Goal: Complete application form

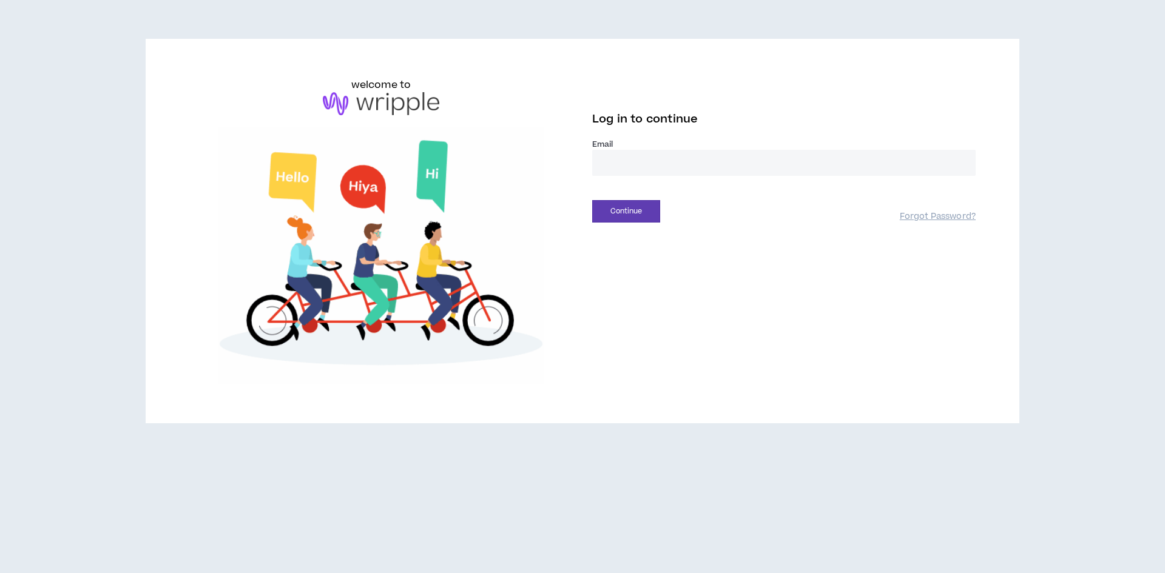
click at [639, 160] on input "email" at bounding box center [783, 163] width 383 height 26
type input "**********"
click at [634, 213] on button "Continue" at bounding box center [626, 211] width 68 height 22
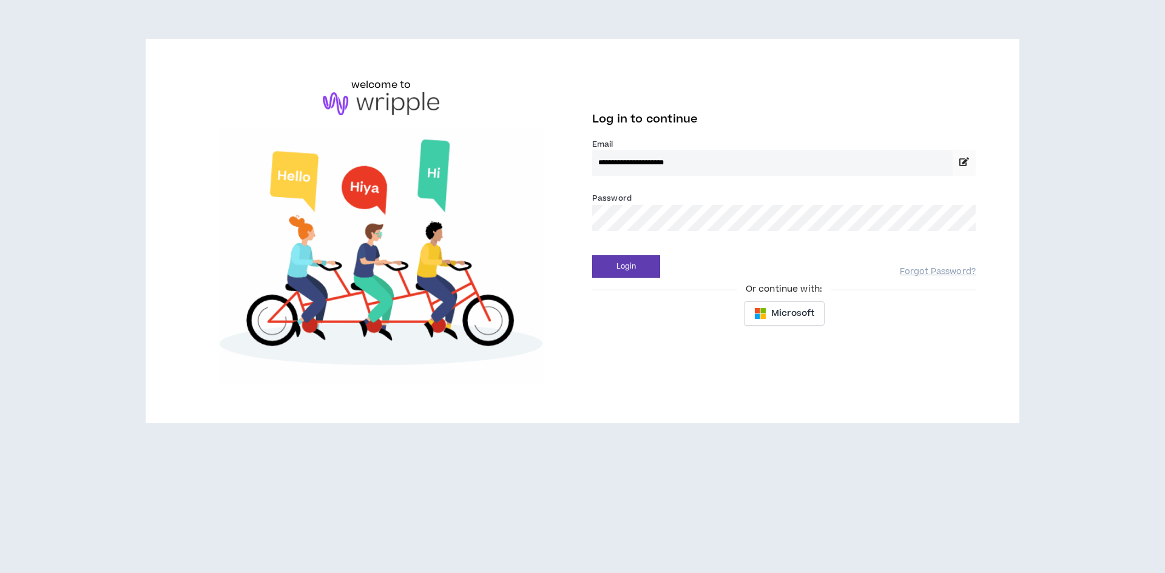
click at [668, 234] on div "Password *" at bounding box center [783, 216] width 383 height 49
click at [644, 201] on div "Password *" at bounding box center [783, 211] width 383 height 39
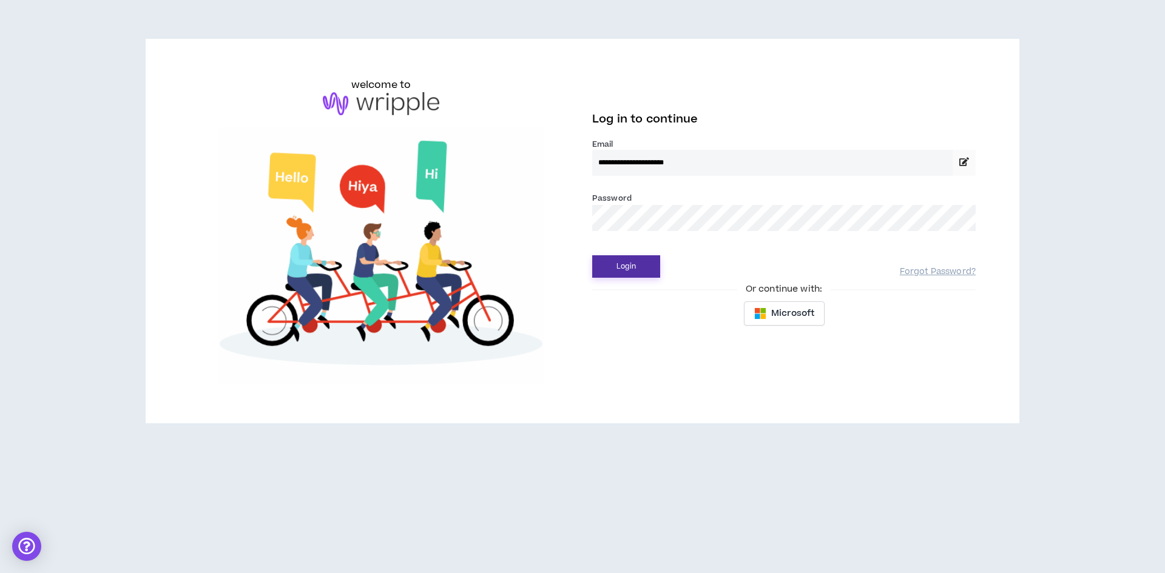
click at [641, 261] on button "Login" at bounding box center [626, 266] width 68 height 22
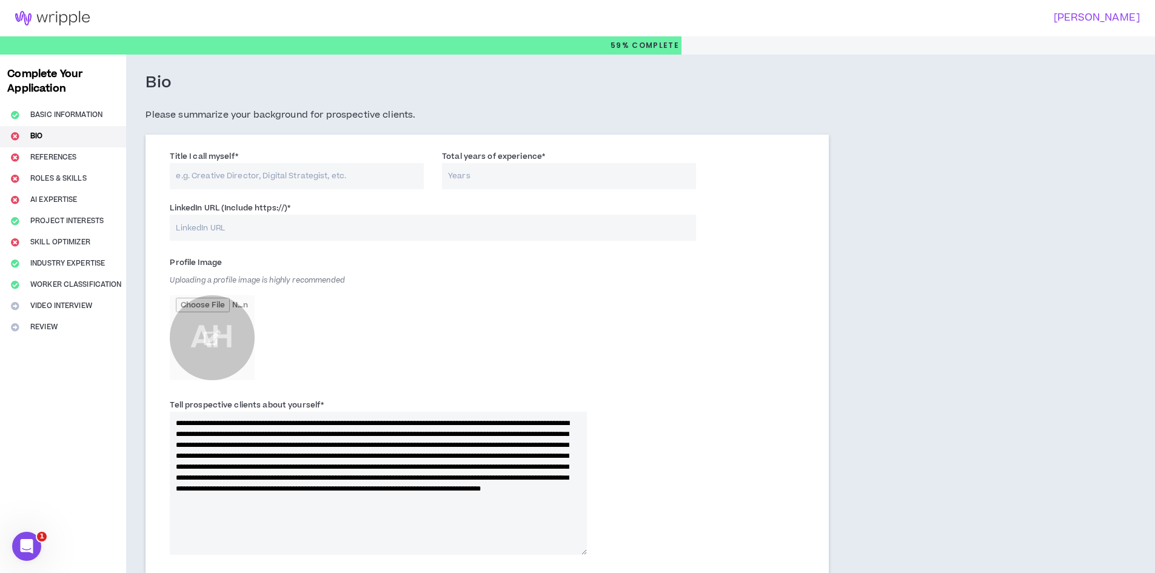
click at [244, 170] on input "Title I call myself *" at bounding box center [297, 176] width 254 height 26
click at [477, 172] on input "Total years of experience *" at bounding box center [569, 176] width 254 height 26
type input "10"
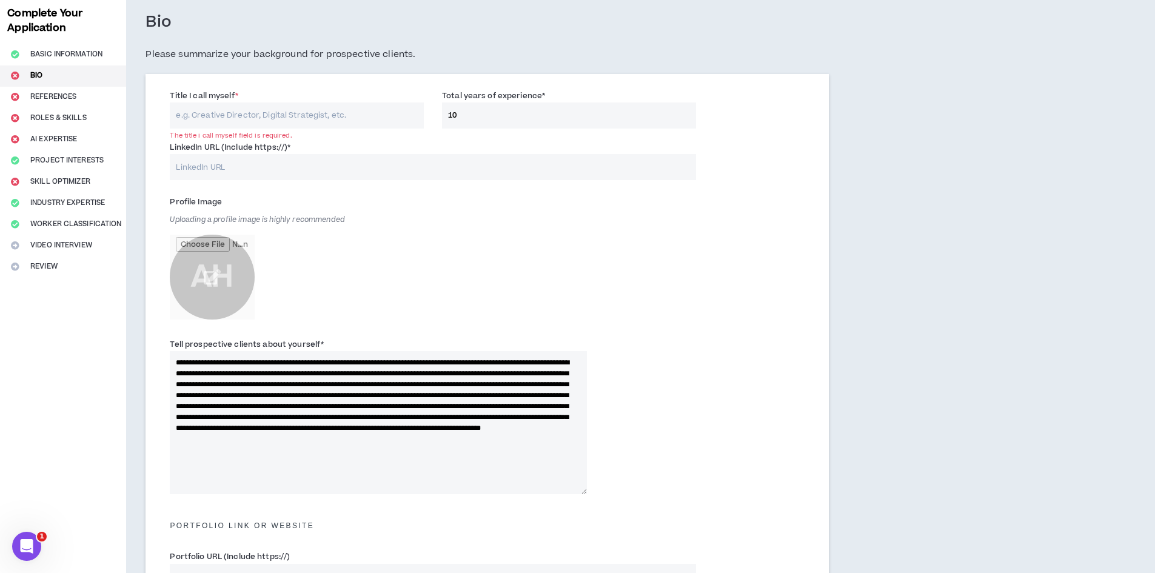
scroll to position [121, 0]
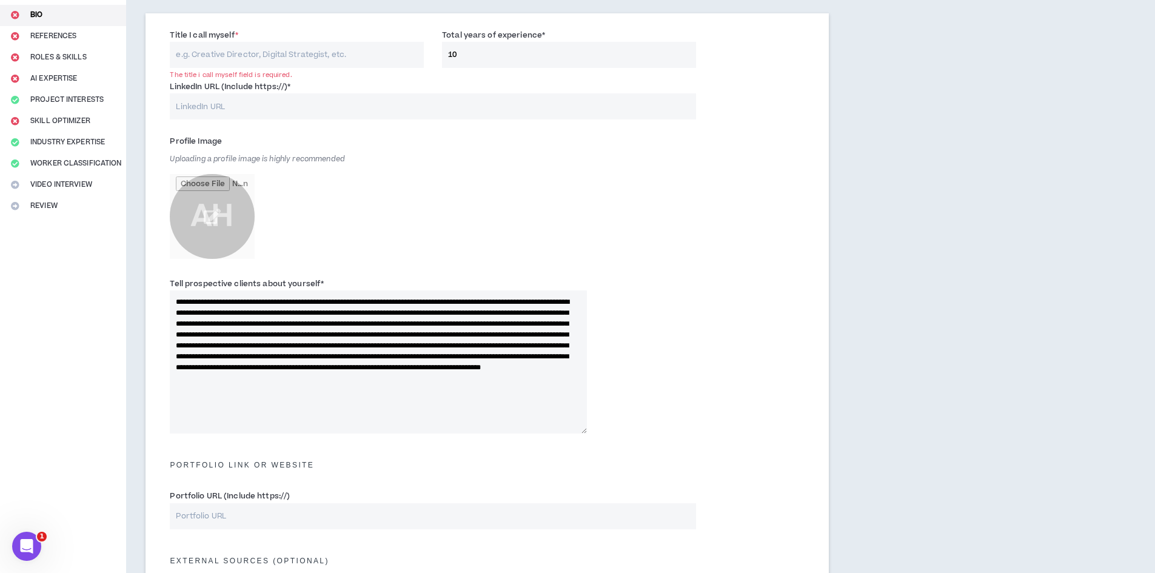
drag, startPoint x: 443, startPoint y: 36, endPoint x: 329, endPoint y: 35, distance: 114.0
click at [353, 35] on div "Title I call myself * The title i call myself field is required. Total years of…" at bounding box center [487, 51] width 653 height 52
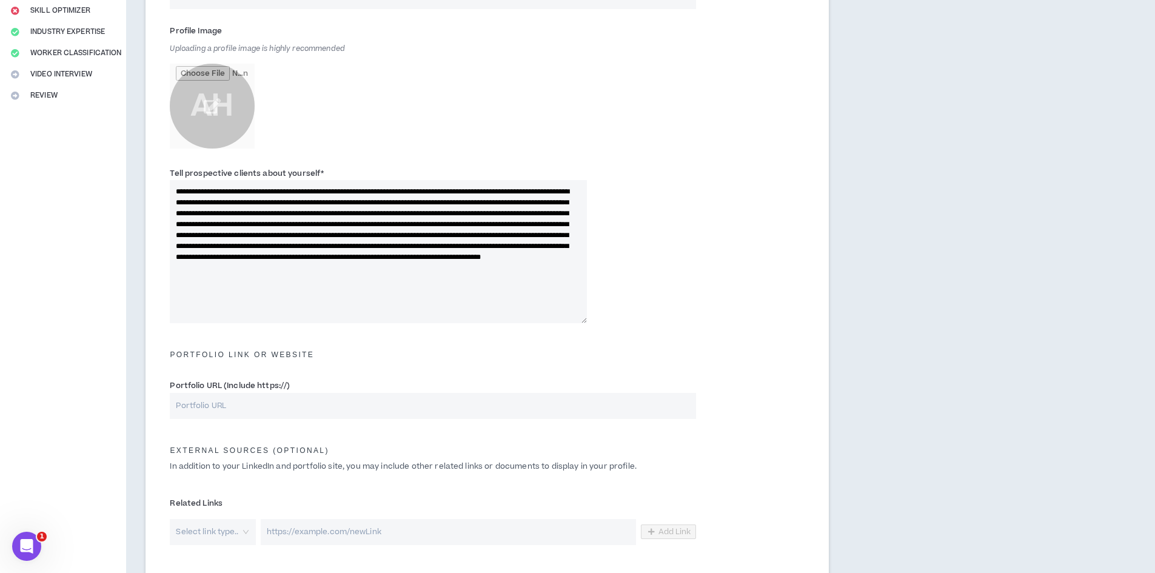
scroll to position [0, 0]
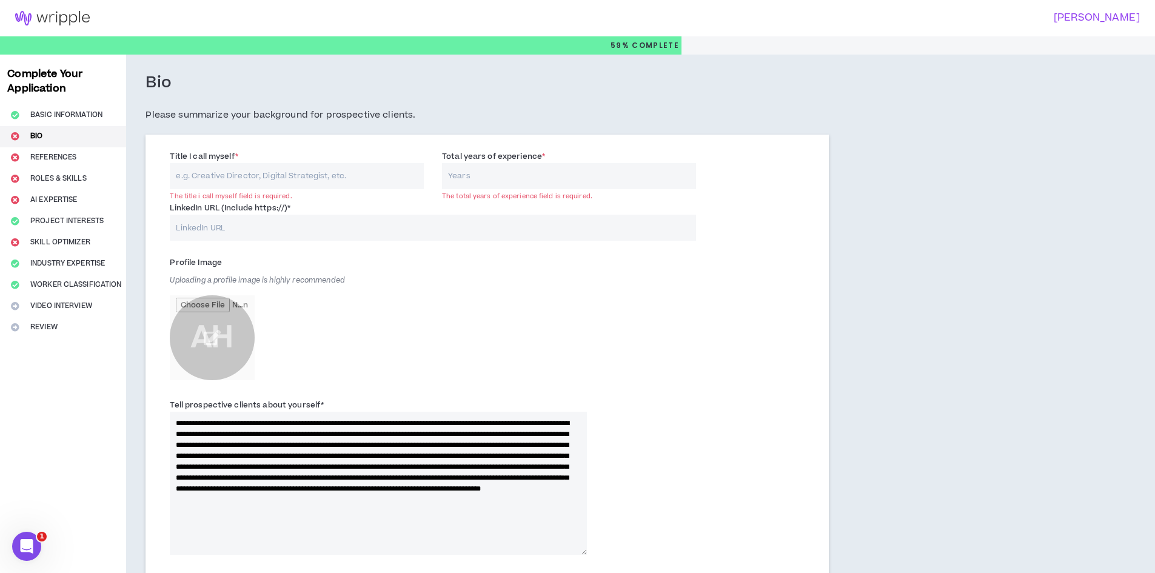
click at [232, 173] on input "Title I call myself *" at bounding box center [297, 176] width 254 height 26
